Goal: Find specific page/section: Find specific page/section

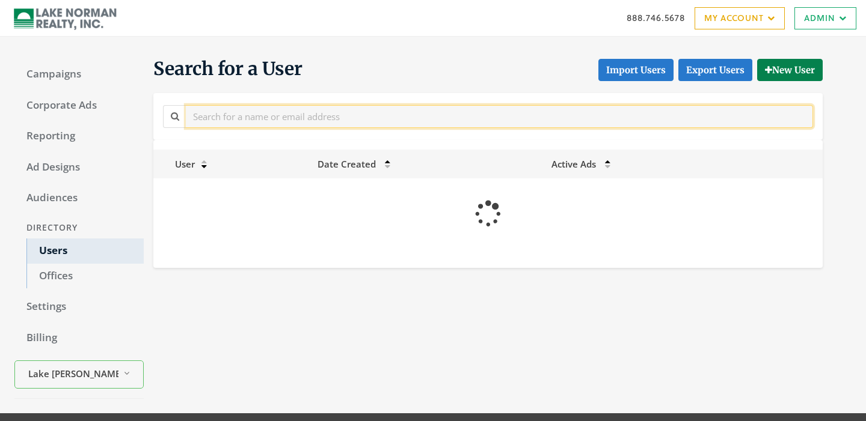
click at [261, 121] on input "text" at bounding box center [499, 116] width 627 height 22
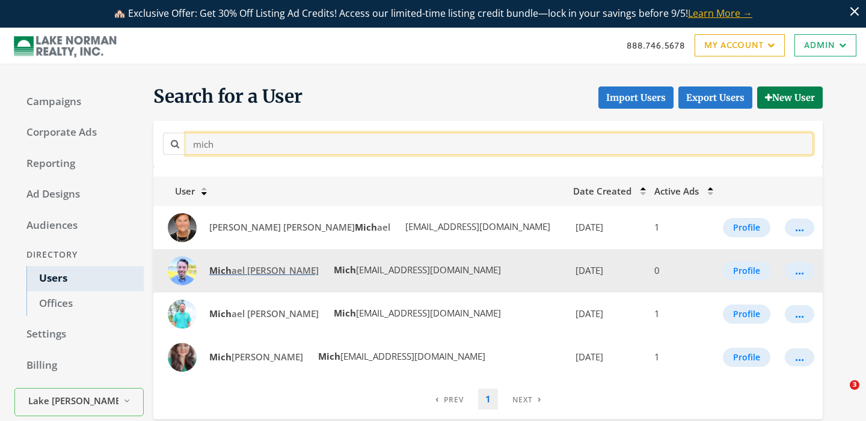
type input "mich"
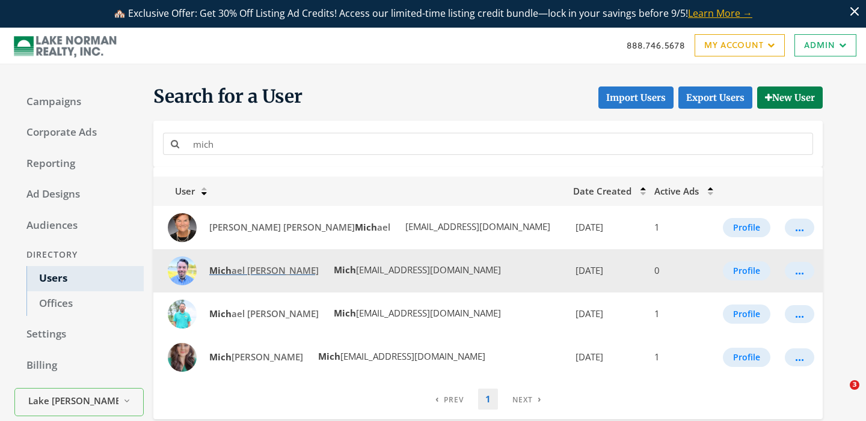
click at [223, 273] on strong "Mich" at bounding box center [220, 271] width 22 height 12
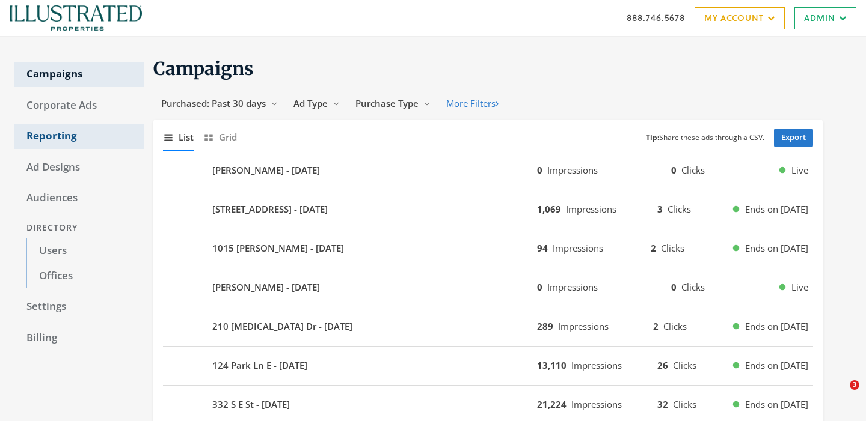
click at [60, 138] on link "Reporting" at bounding box center [78, 136] width 129 height 25
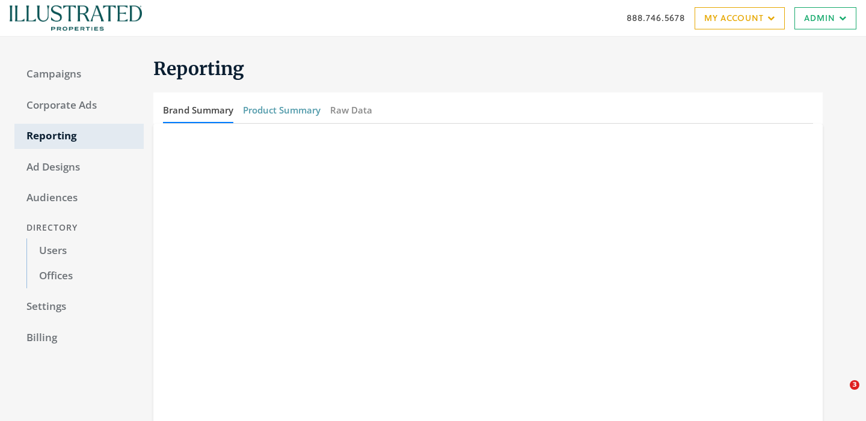
click at [286, 113] on button "Product Summary" at bounding box center [282, 110] width 78 height 26
click at [203, 109] on button "Brand Summary" at bounding box center [198, 110] width 70 height 26
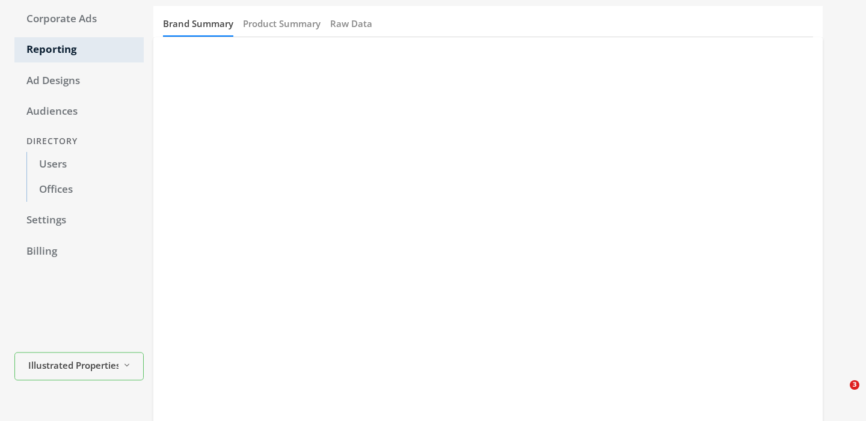
scroll to position [81, 0]
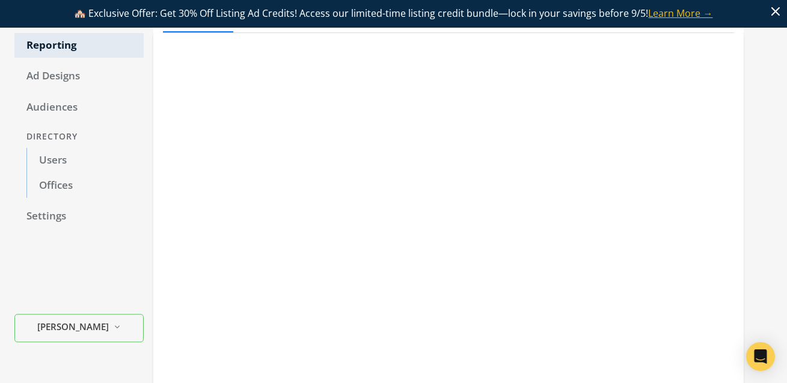
scroll to position [118, 0]
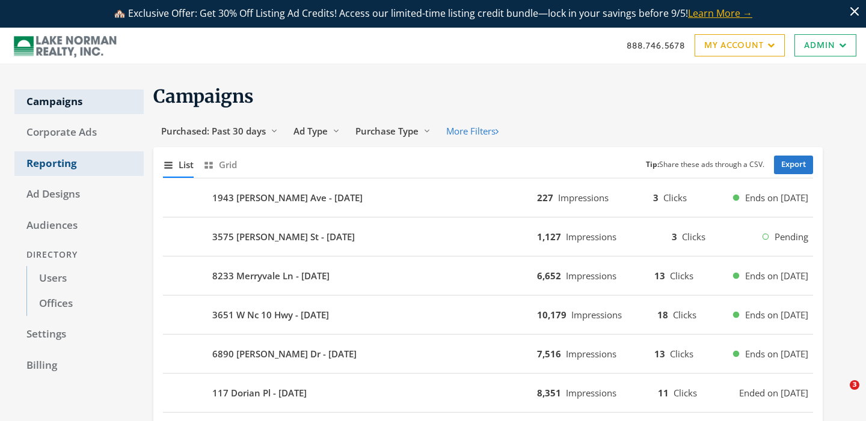
click at [47, 158] on link "Reporting" at bounding box center [78, 164] width 129 height 25
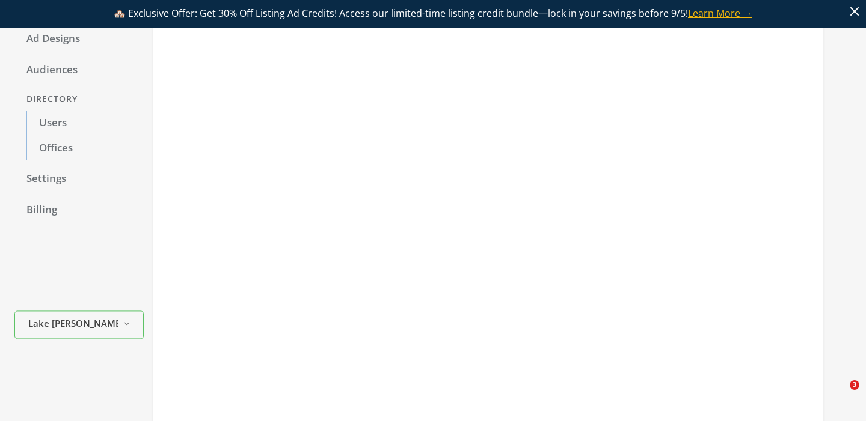
scroll to position [156, 0]
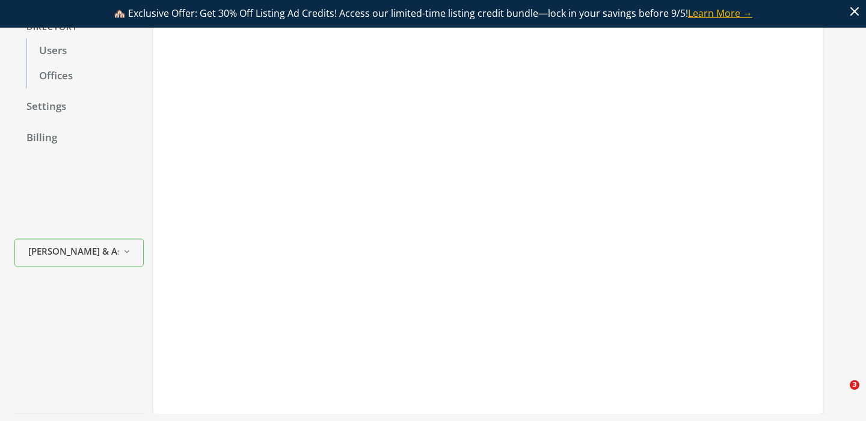
scroll to position [223, 0]
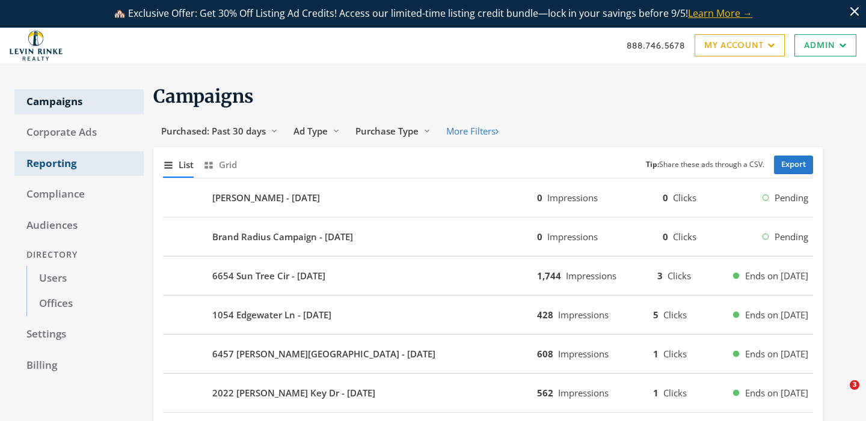
click at [68, 169] on link "Reporting" at bounding box center [78, 164] width 129 height 25
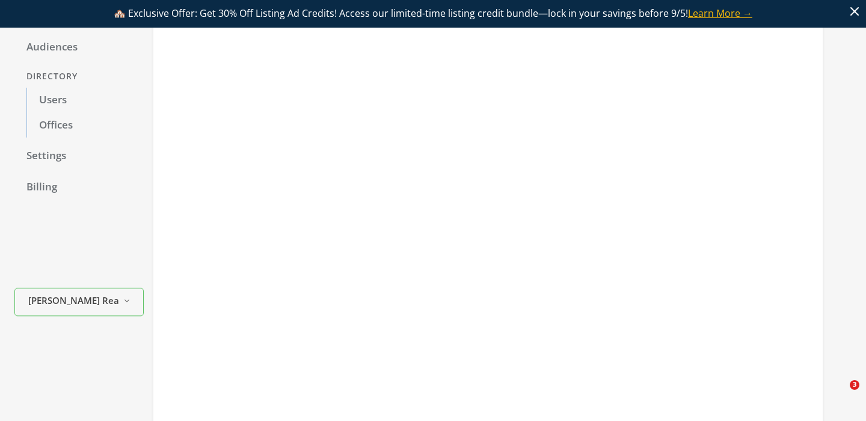
scroll to position [185, 0]
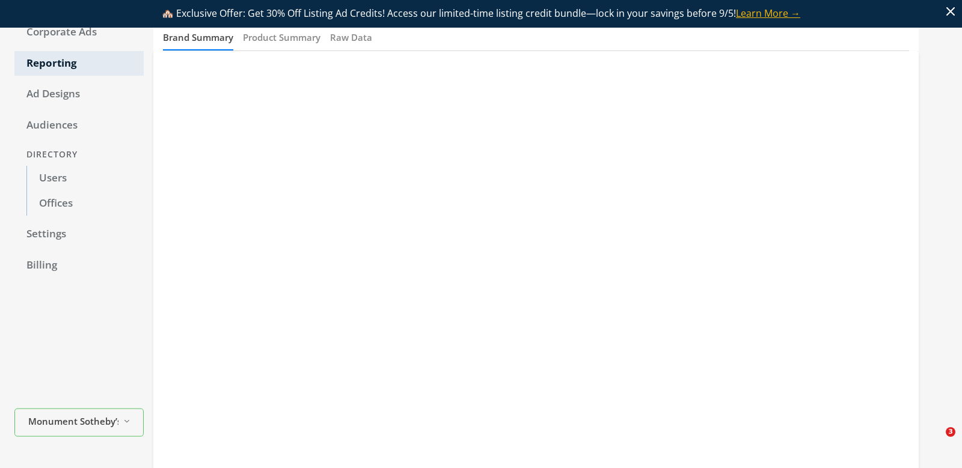
scroll to position [102, 0]
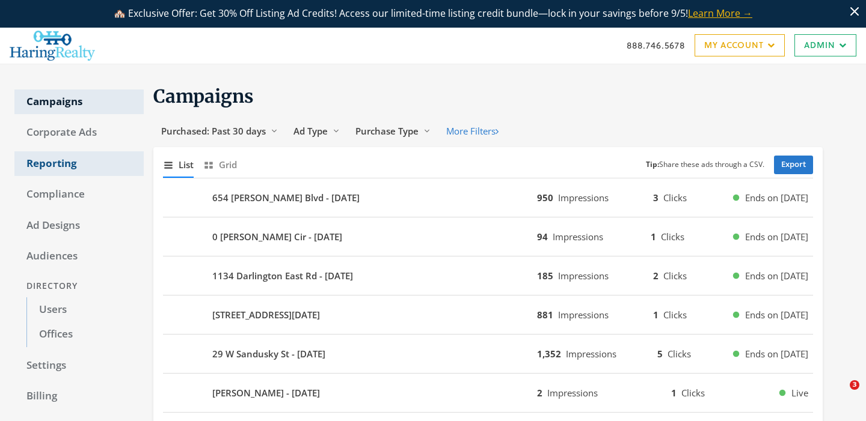
click at [56, 164] on link "Reporting" at bounding box center [78, 164] width 129 height 25
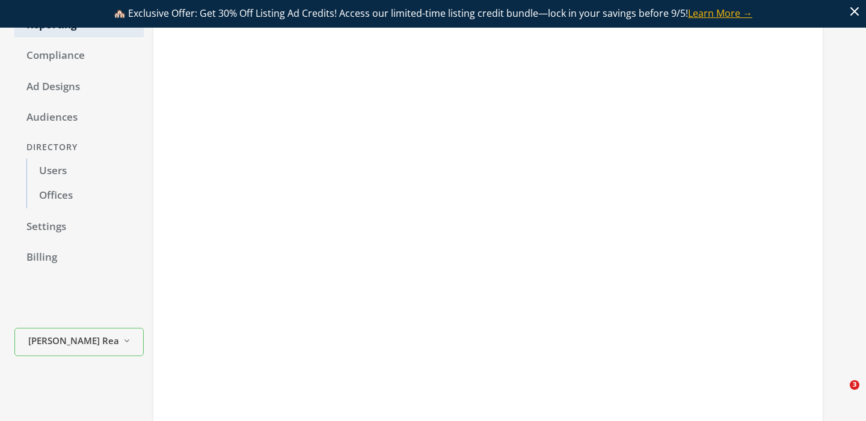
scroll to position [140, 0]
